Goal: Information Seeking & Learning: Learn about a topic

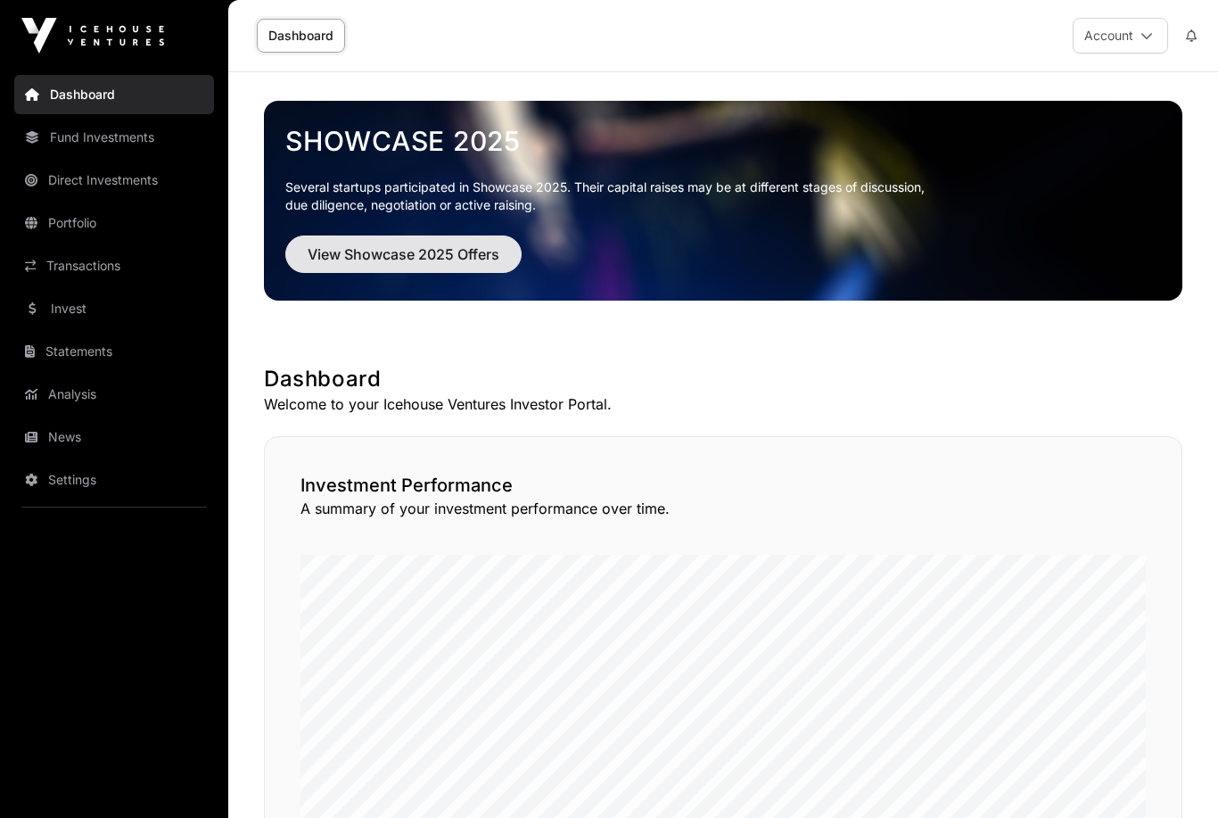
click at [434, 261] on span "View Showcase 2025 Offers" at bounding box center [404, 254] width 192 height 21
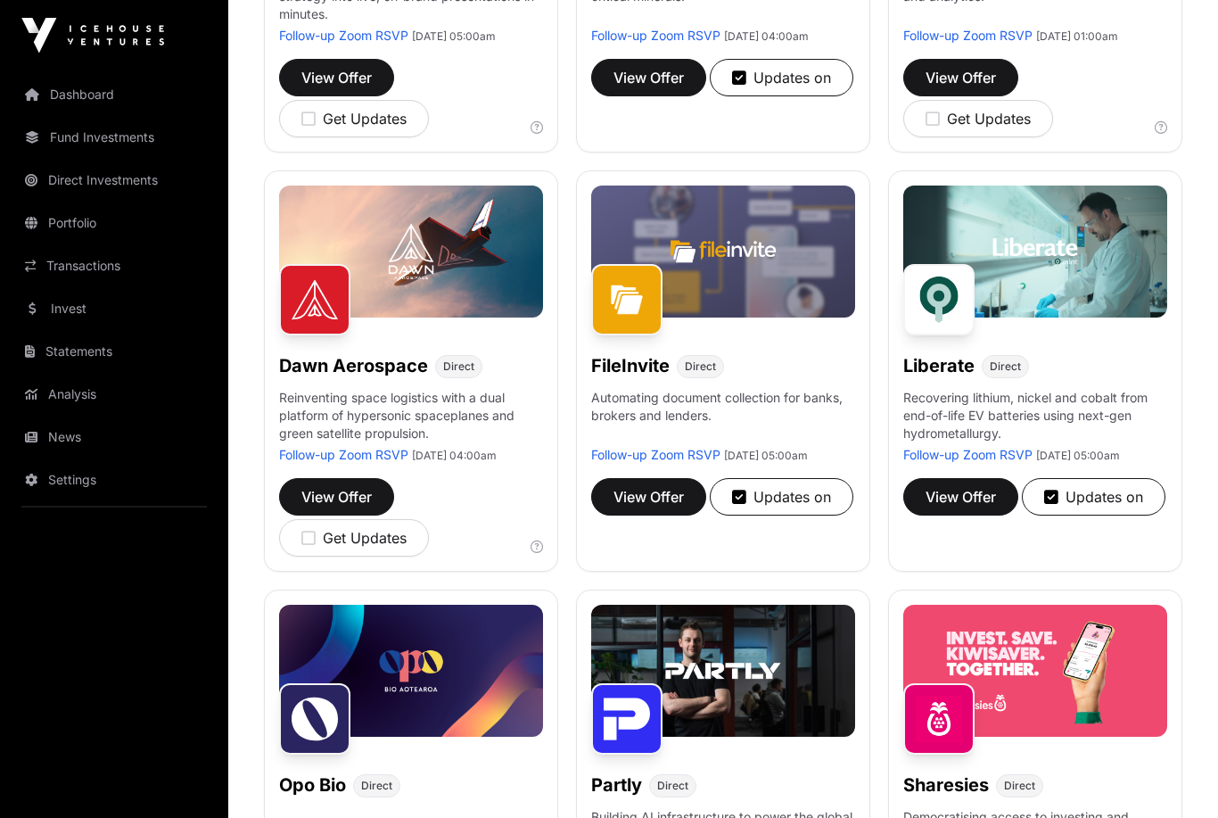
scroll to position [528, 0]
click at [338, 508] on span "View Offer" at bounding box center [336, 496] width 70 height 21
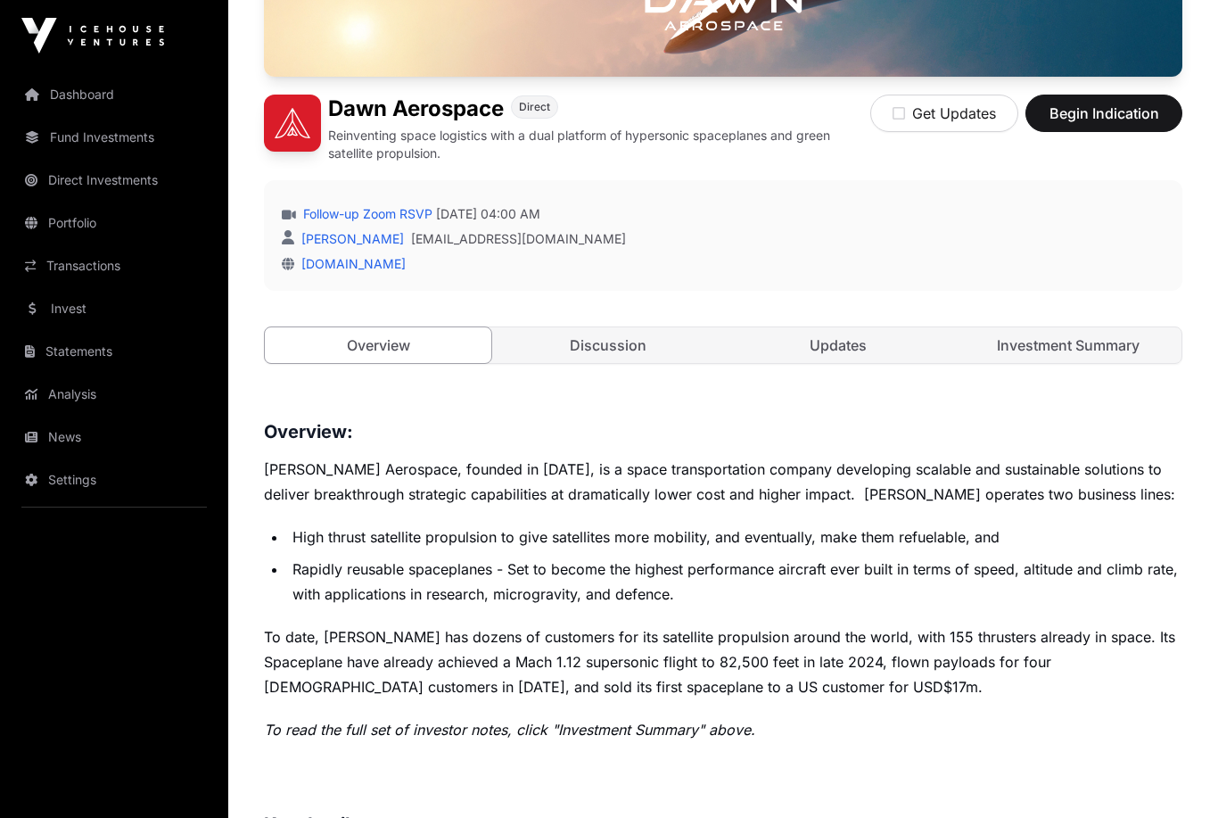
scroll to position [371, 0]
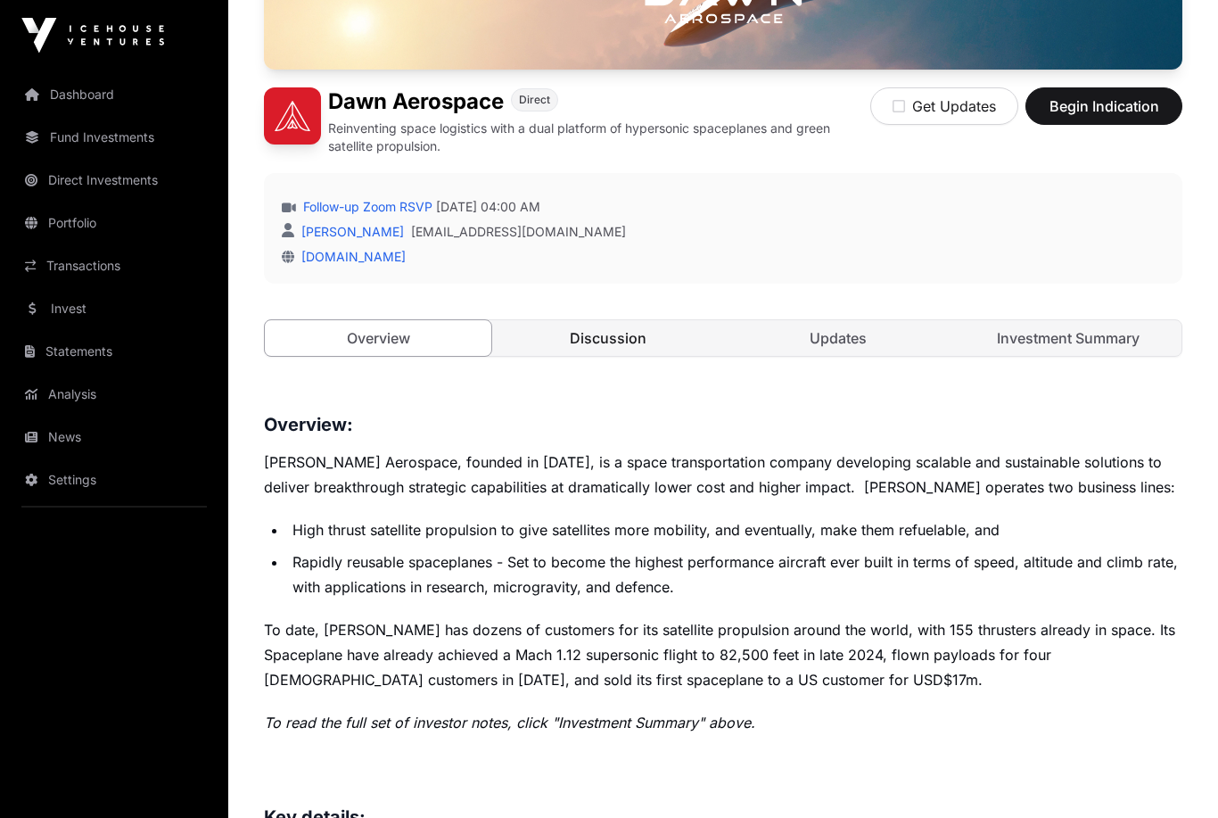
click at [599, 340] on link "Discussion" at bounding box center [608, 339] width 227 height 36
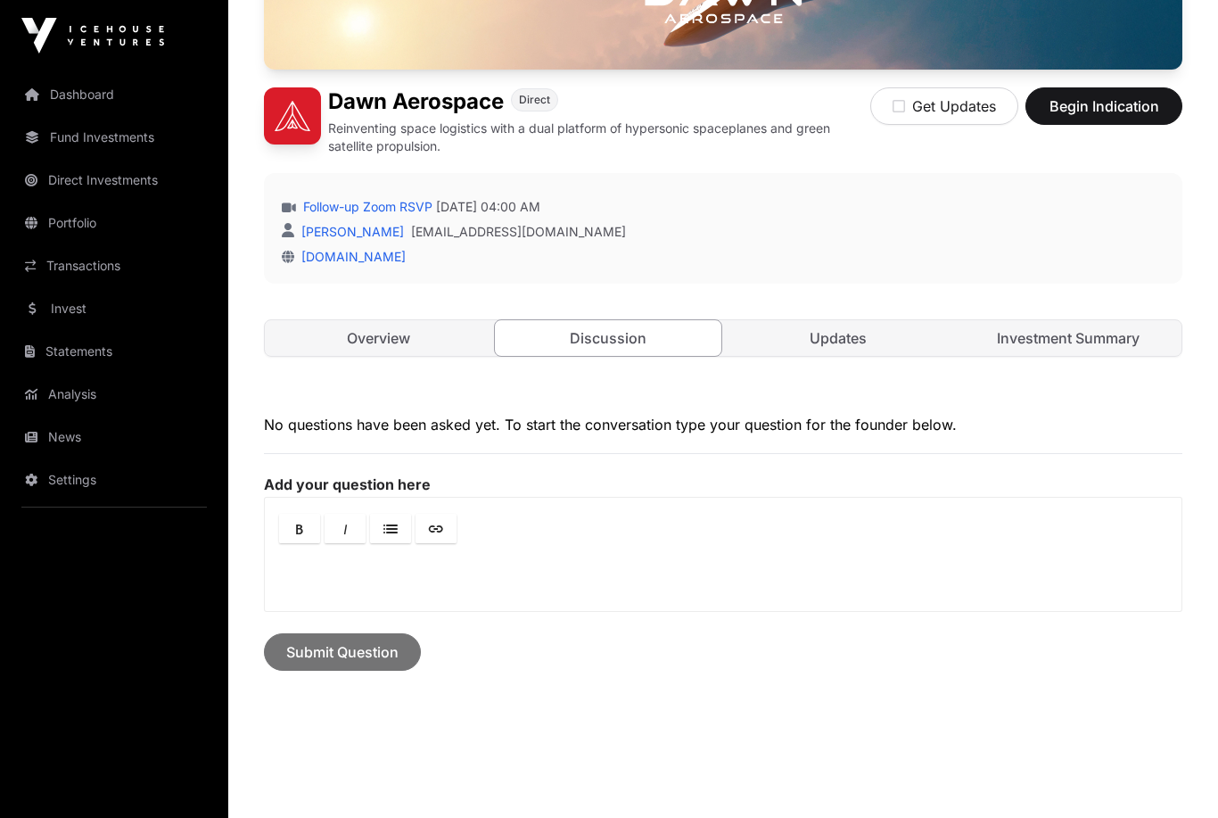
scroll to position [318, 0]
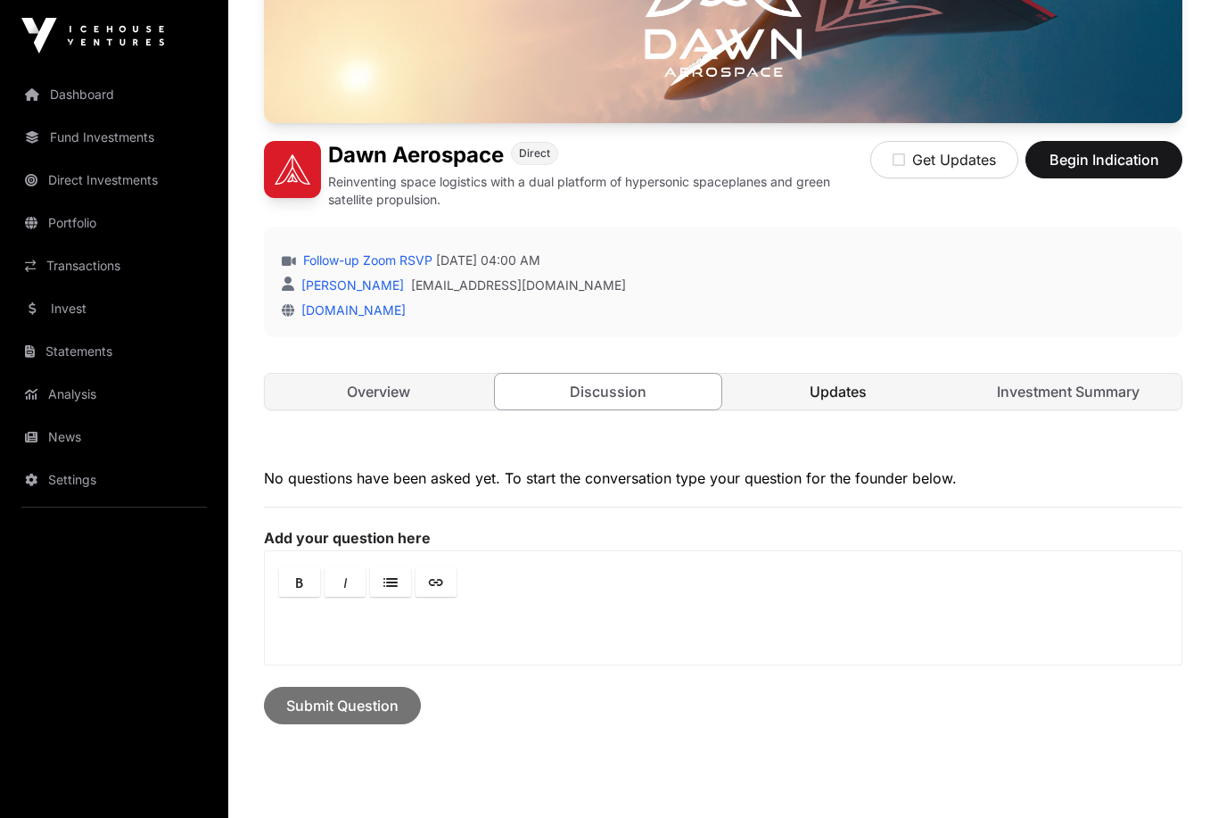
click at [858, 387] on link "Updates" at bounding box center [838, 392] width 227 height 36
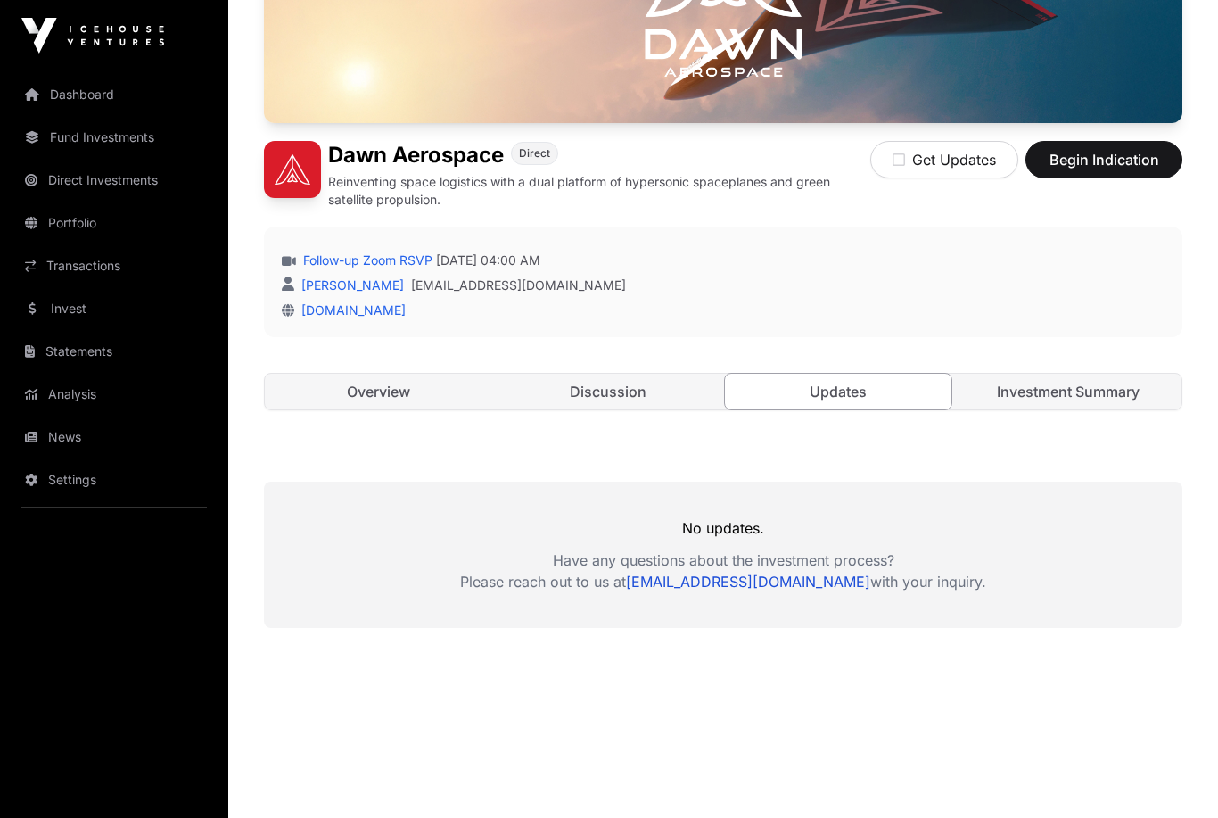
scroll to position [293, 0]
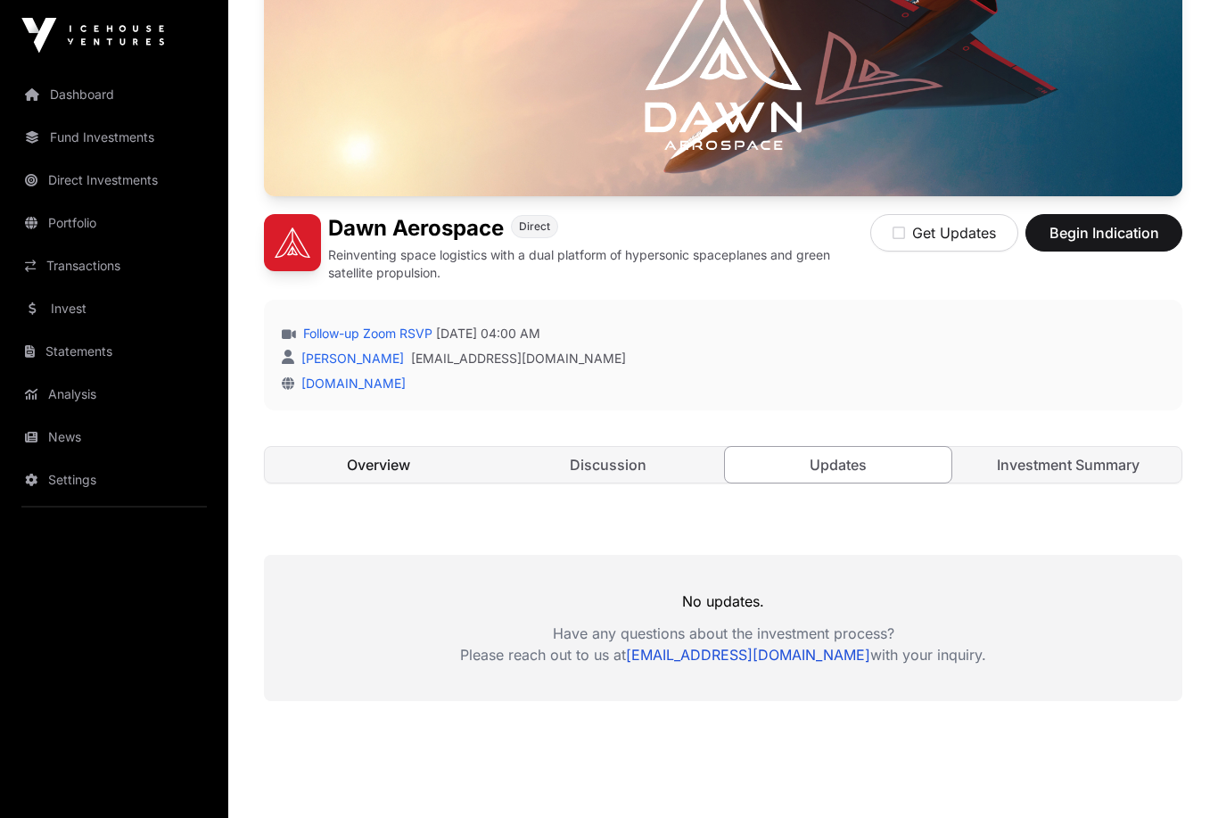
click at [335, 467] on link "Overview" at bounding box center [378, 466] width 227 height 36
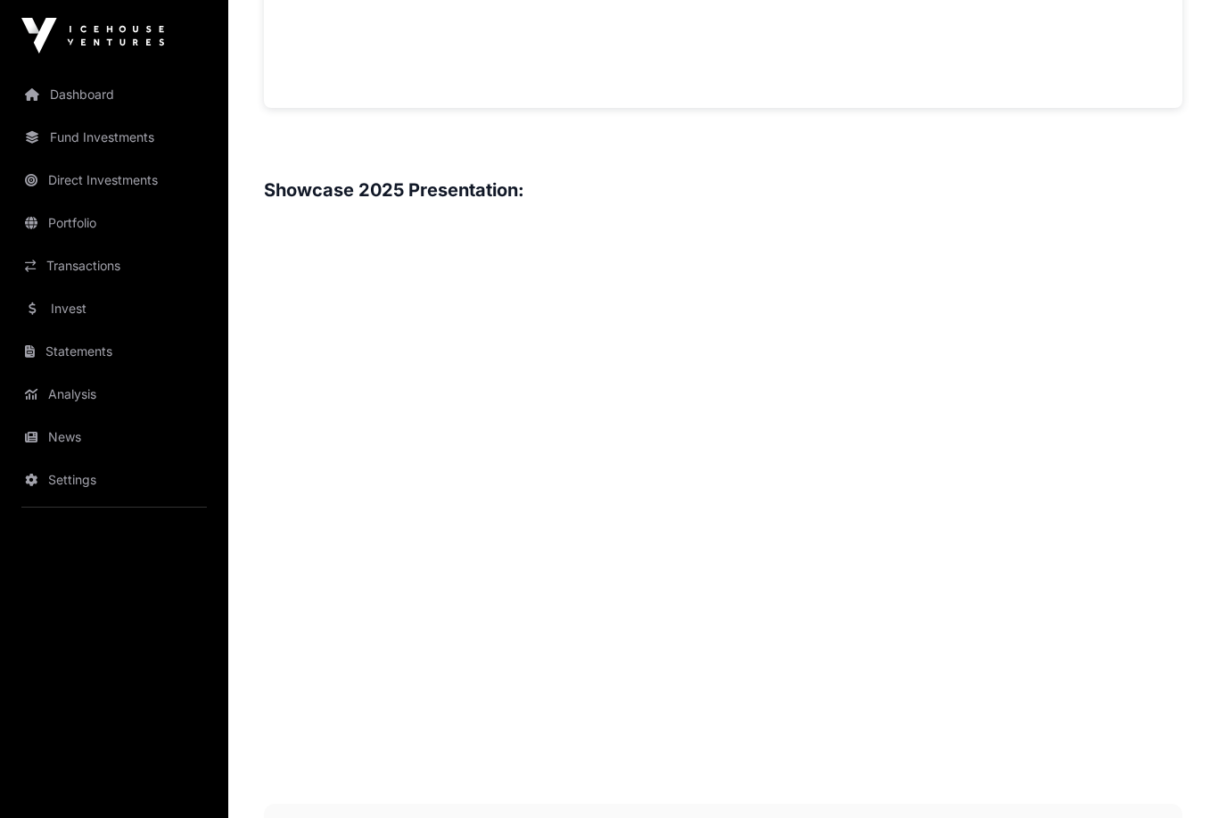
scroll to position [1854, 0]
